Goal: Transaction & Acquisition: Purchase product/service

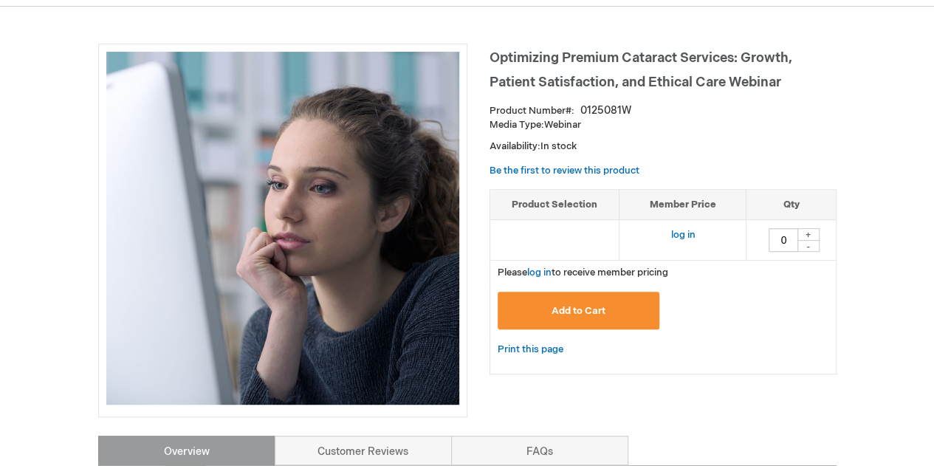
scroll to position [176, 0]
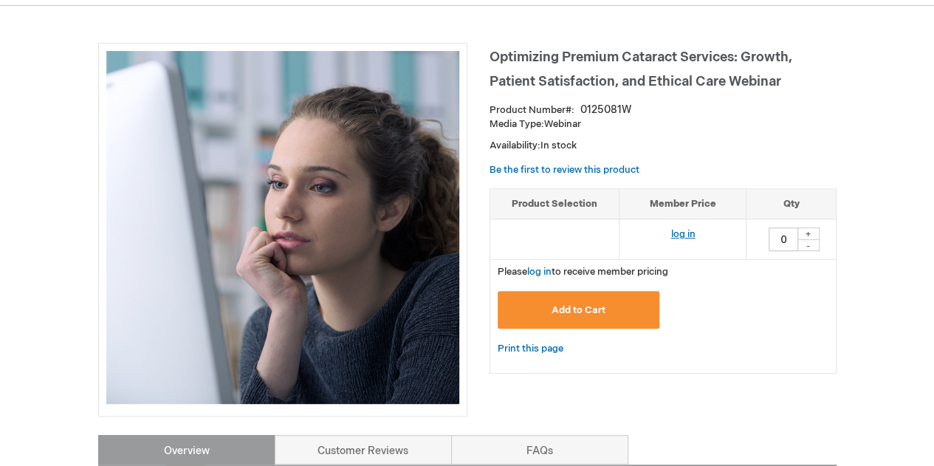
click at [683, 232] on link "log in" at bounding box center [683, 234] width 24 height 12
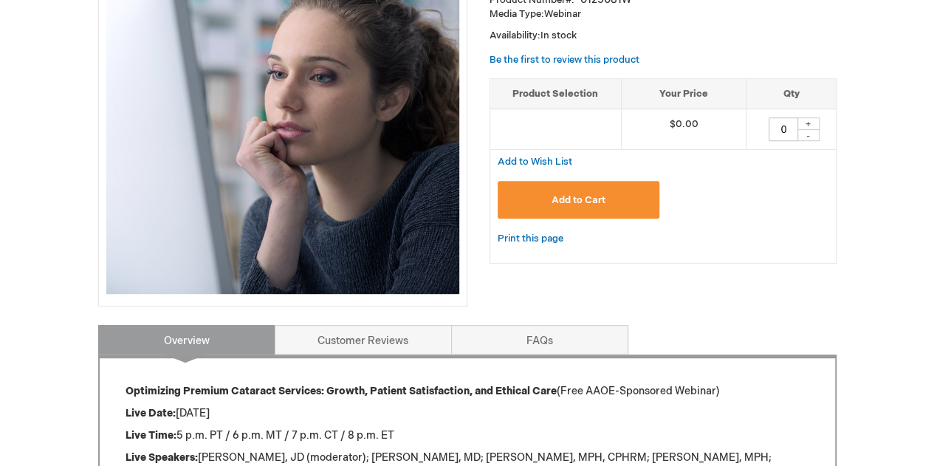
scroll to position [290, 0]
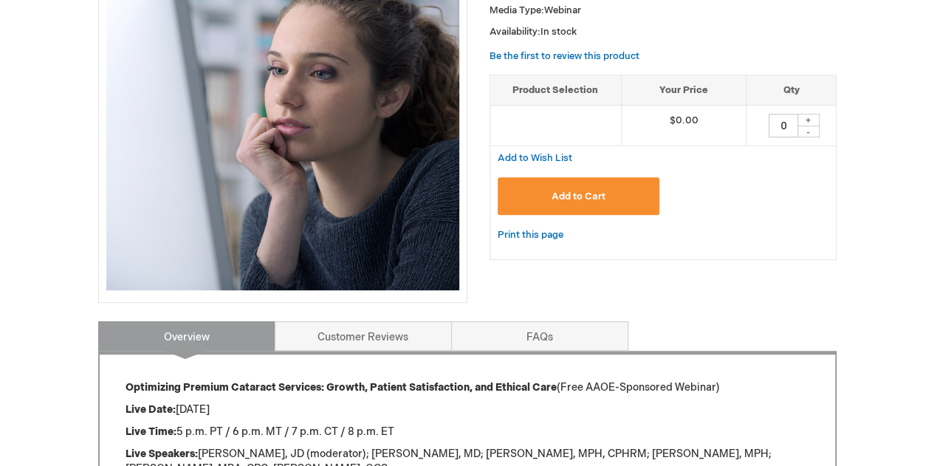
click at [581, 194] on span "Add to Cart" at bounding box center [579, 197] width 54 height 12
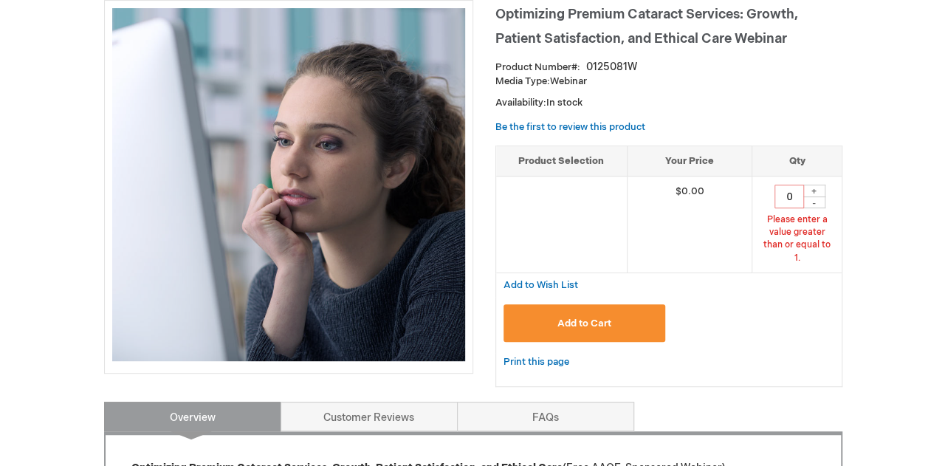
scroll to position [168, 0]
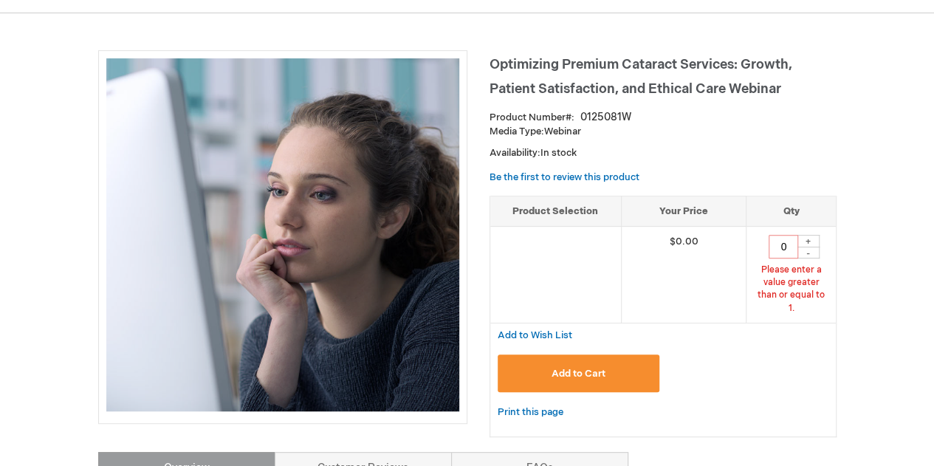
click at [811, 237] on div "+" at bounding box center [809, 241] width 22 height 13
type input "1"
click at [575, 355] on button "Add to Cart" at bounding box center [579, 374] width 162 height 38
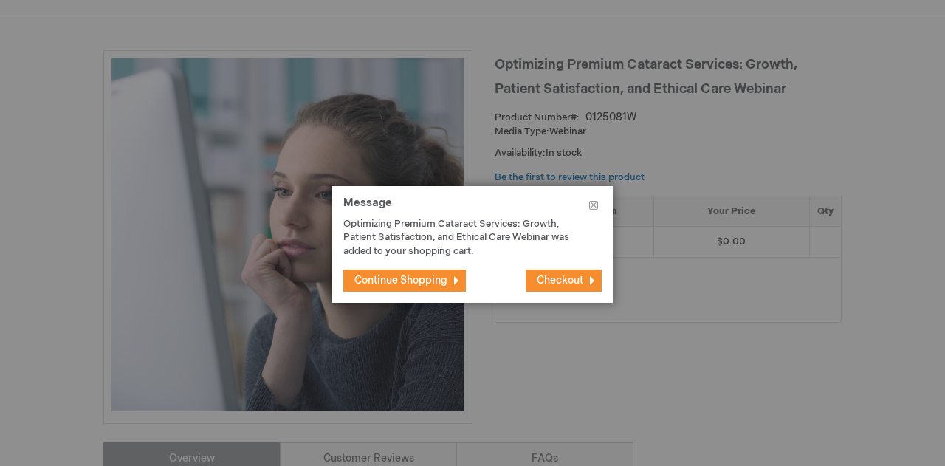
click at [563, 281] on span "Checkout" at bounding box center [560, 280] width 47 height 13
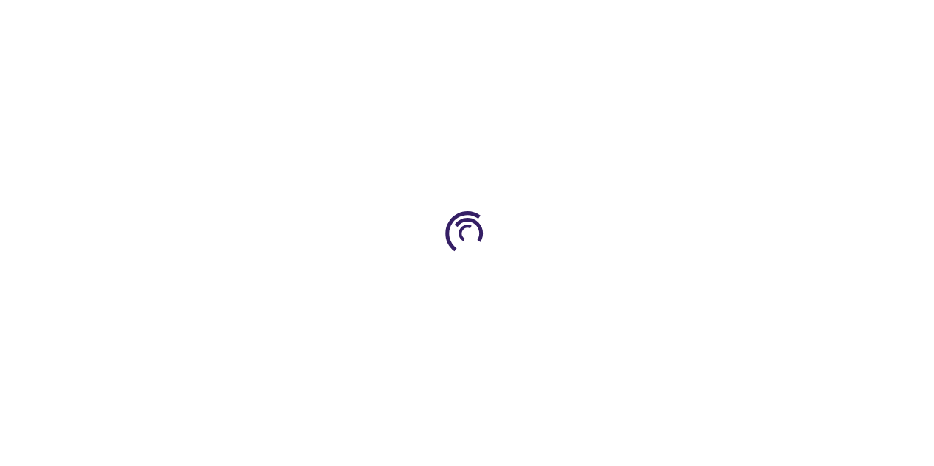
select select "US"
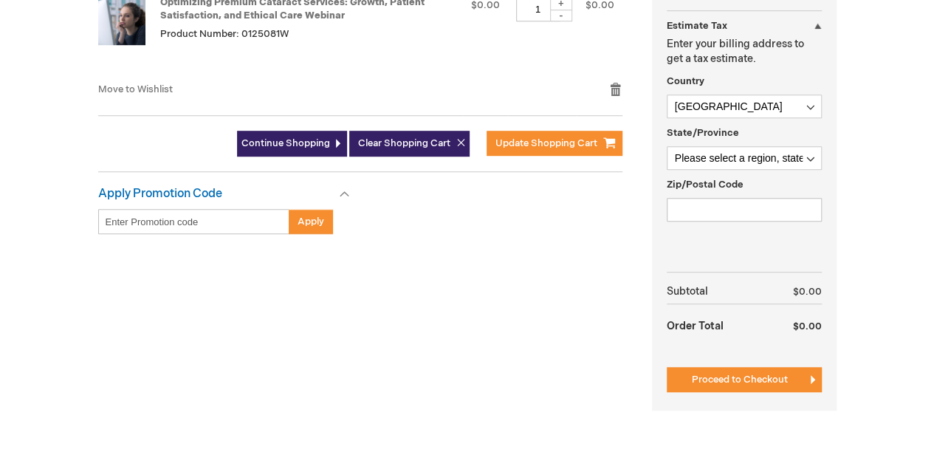
scroll to position [419, 0]
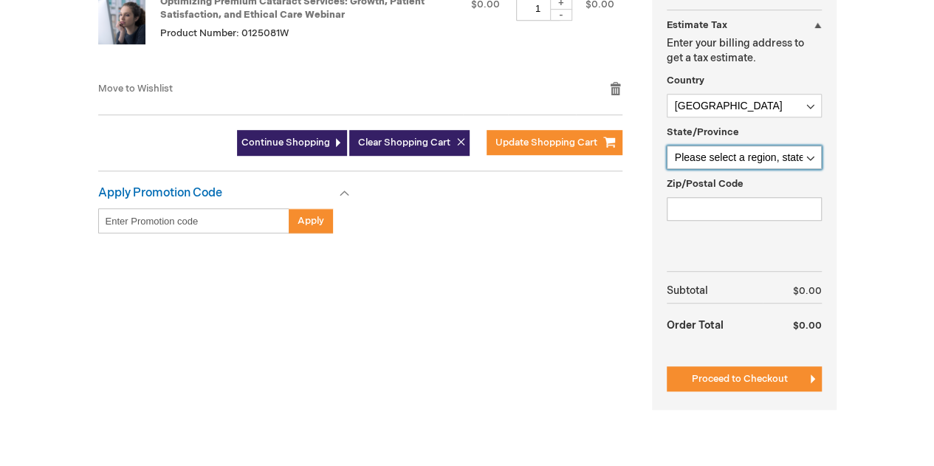
click at [739, 156] on select "Please select a region, state or province. Alabama Alaska American Samoa Arizon…" at bounding box center [744, 157] width 155 height 24
select select "58"
click at [667, 145] on select "Please select a region, state or province. Alabama Alaska American Samoa Arizon…" at bounding box center [744, 157] width 155 height 24
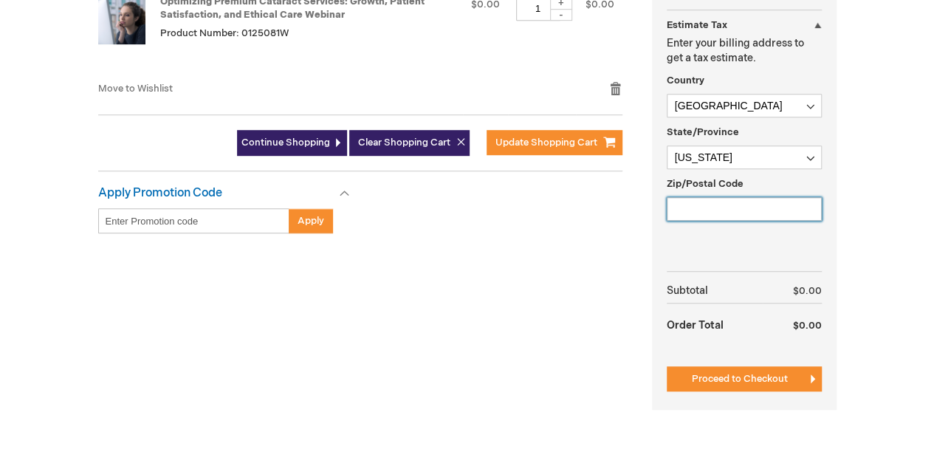
click at [725, 207] on input "Zip/Postal Code" at bounding box center [744, 209] width 155 height 24
type input "84403"
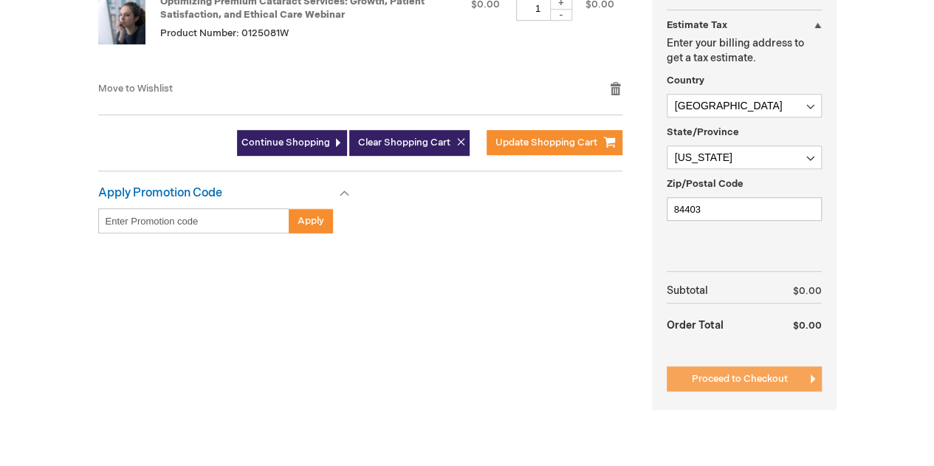
click at [754, 382] on span "Proceed to Checkout" at bounding box center [740, 379] width 96 height 12
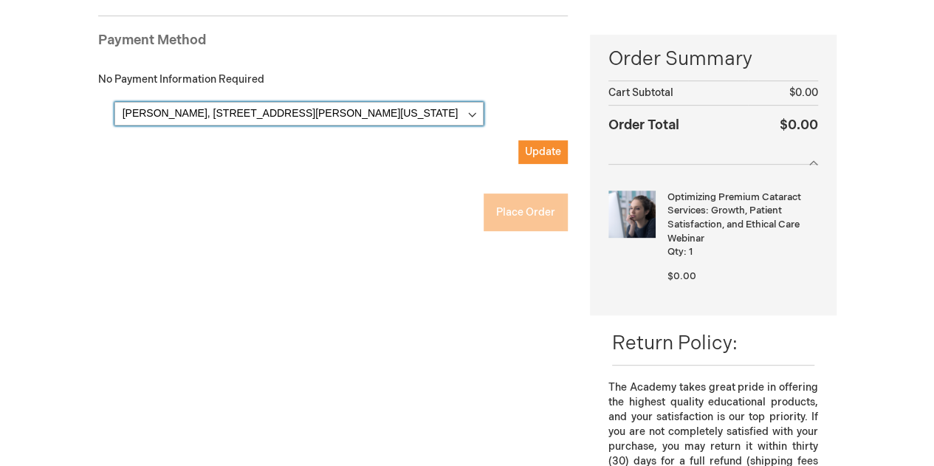
click at [356, 114] on select "[PERSON_NAME], [STREET_ADDRESS][PERSON_NAME][US_STATE][GEOGRAPHIC_DATA][PERSON_…" at bounding box center [298, 114] width 369 height 24
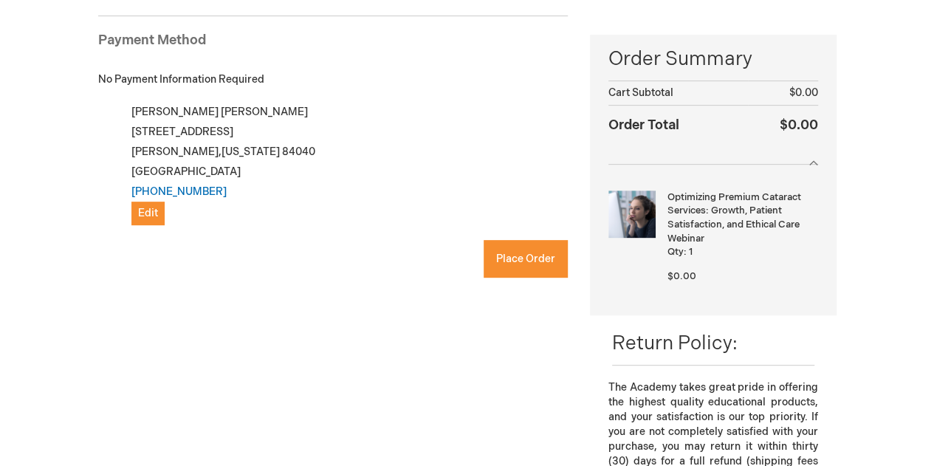
checkbox input "true"
click at [527, 259] on span "Place Order" at bounding box center [525, 259] width 59 height 13
